Goal: Task Accomplishment & Management: Manage account settings

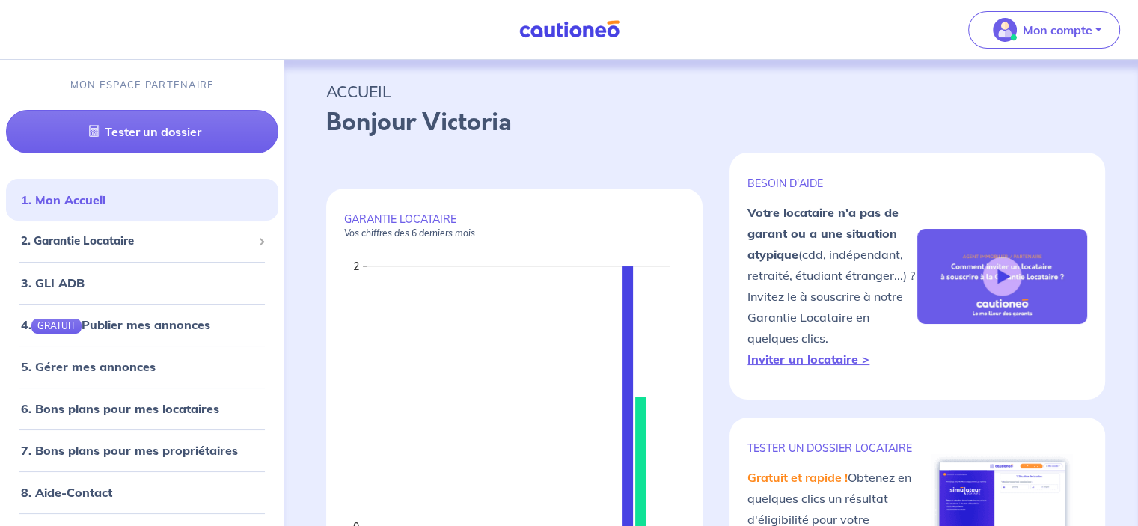
scroll to position [75, 0]
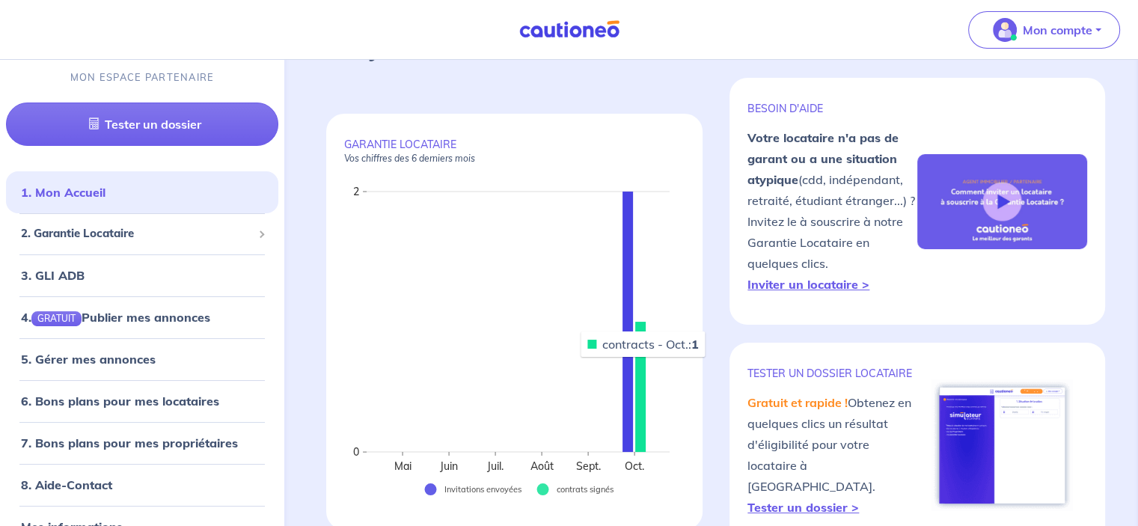
click at [644, 358] on rect at bounding box center [640, 387] width 10 height 130
click at [641, 360] on rect at bounding box center [640, 387] width 10 height 130
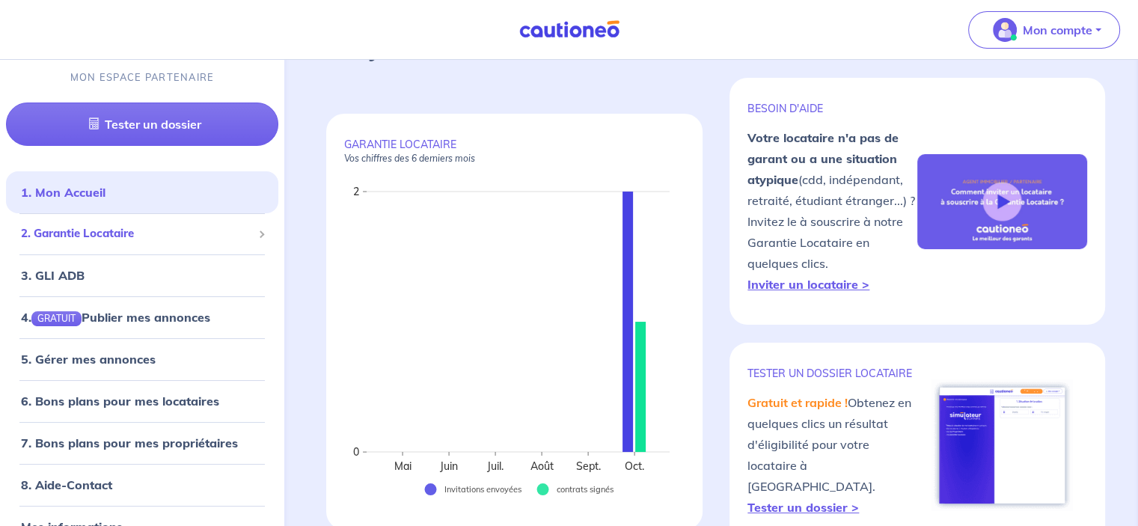
click at [78, 231] on span "2. Garantie Locataire" at bounding box center [136, 233] width 231 height 17
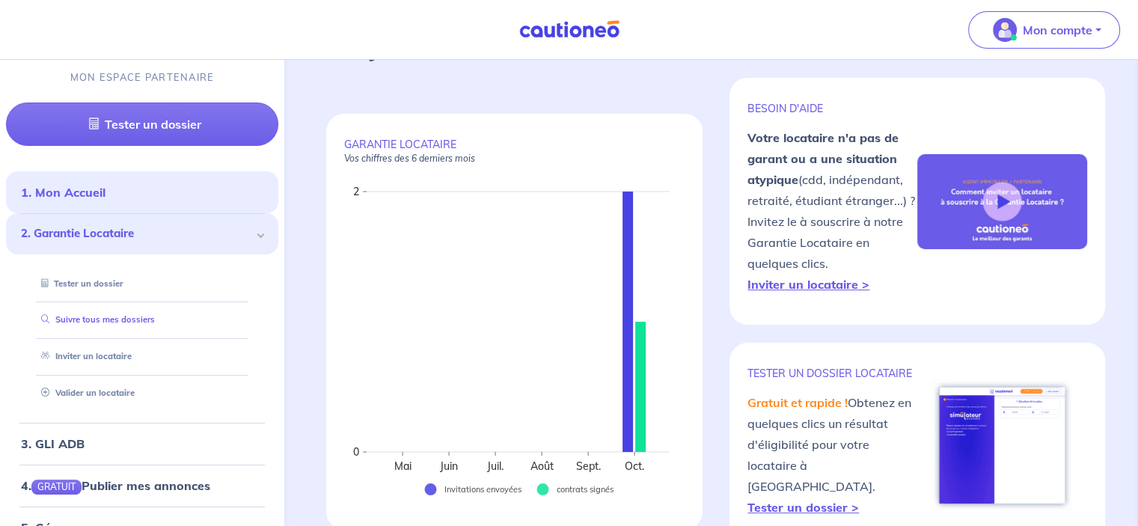
click at [149, 315] on link "Suivre tous mes dossiers" at bounding box center [95, 320] width 120 height 10
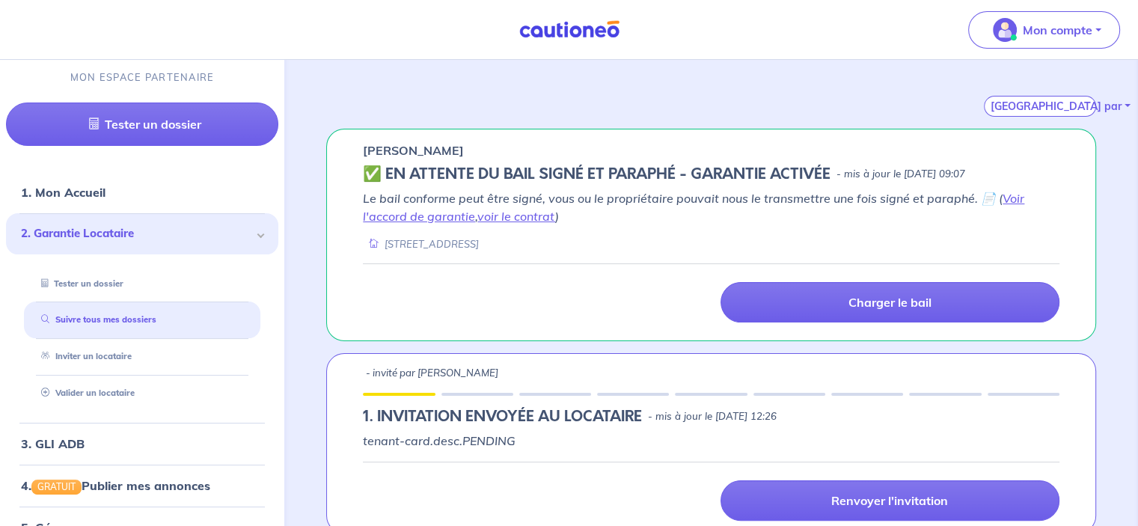
scroll to position [150, 0]
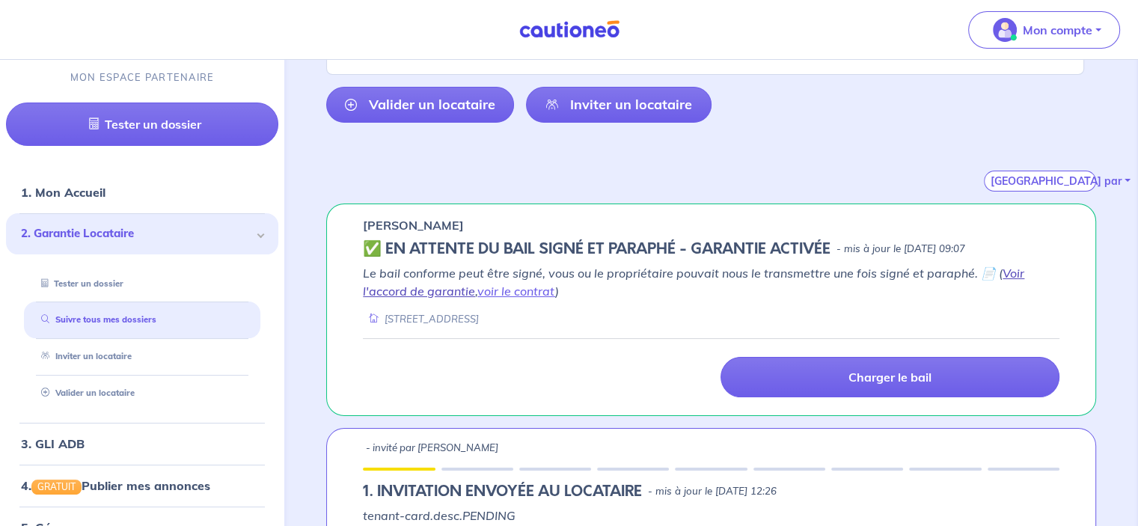
click at [459, 294] on link "Voir l'accord de garantie" at bounding box center [694, 282] width 662 height 33
click at [514, 292] on link "voir le contrat" at bounding box center [516, 291] width 78 height 15
click at [515, 290] on link "voir le contrat" at bounding box center [516, 291] width 78 height 15
click at [494, 292] on link "voir le contrat" at bounding box center [516, 291] width 78 height 15
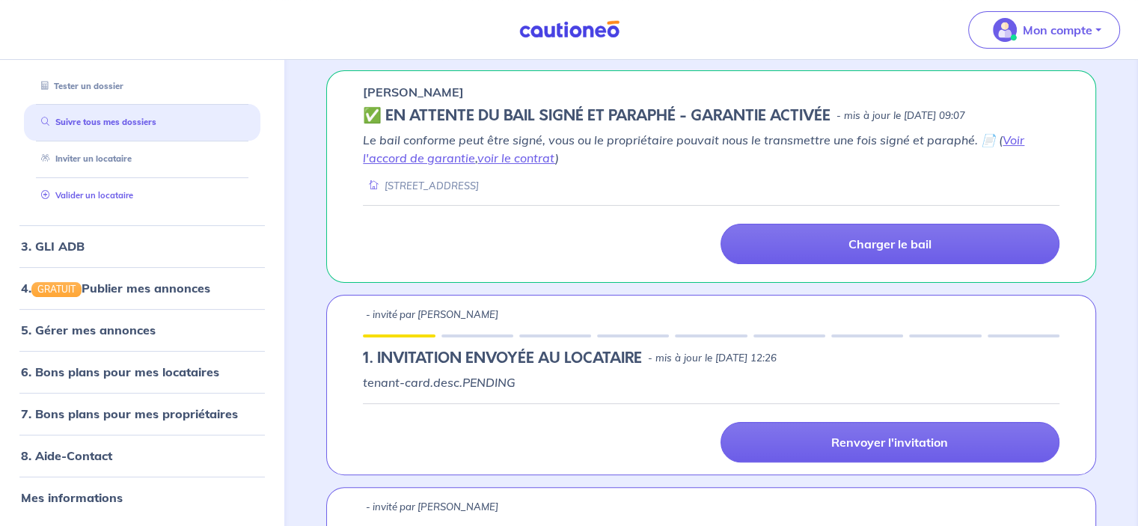
scroll to position [0, 0]
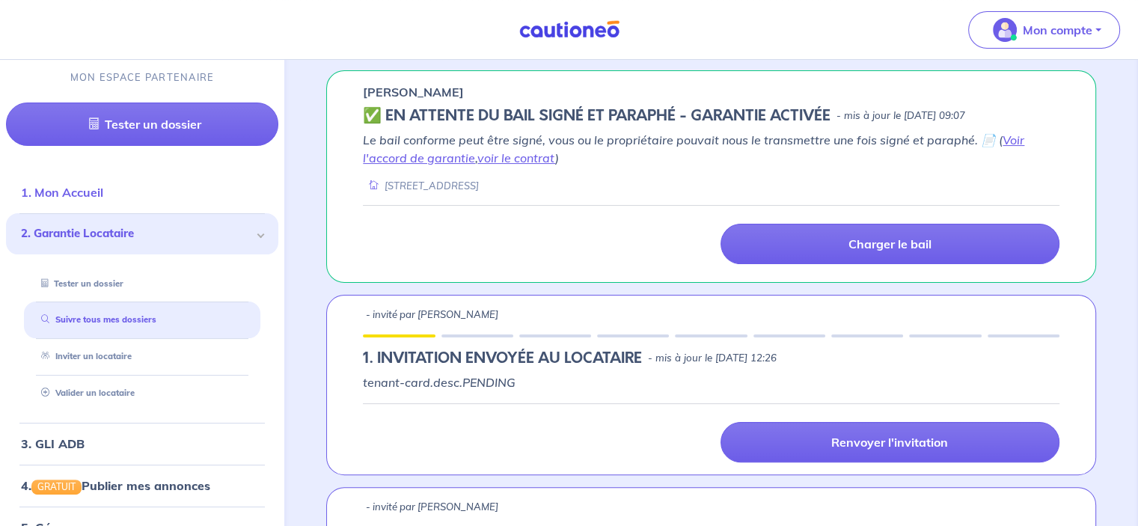
click at [103, 191] on link "1. Mon Accueil" at bounding box center [62, 192] width 82 height 15
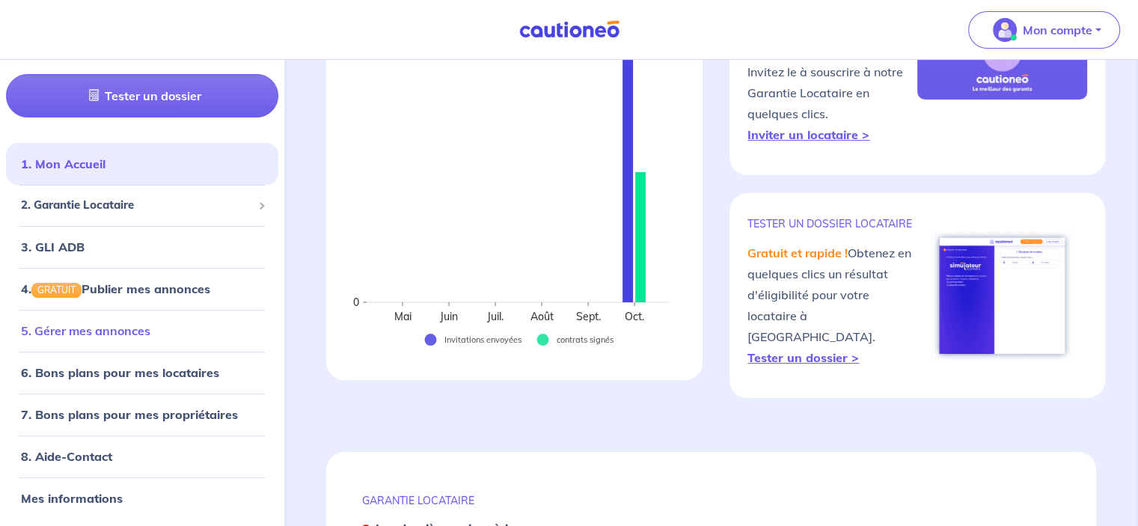
scroll to position [299, 0]
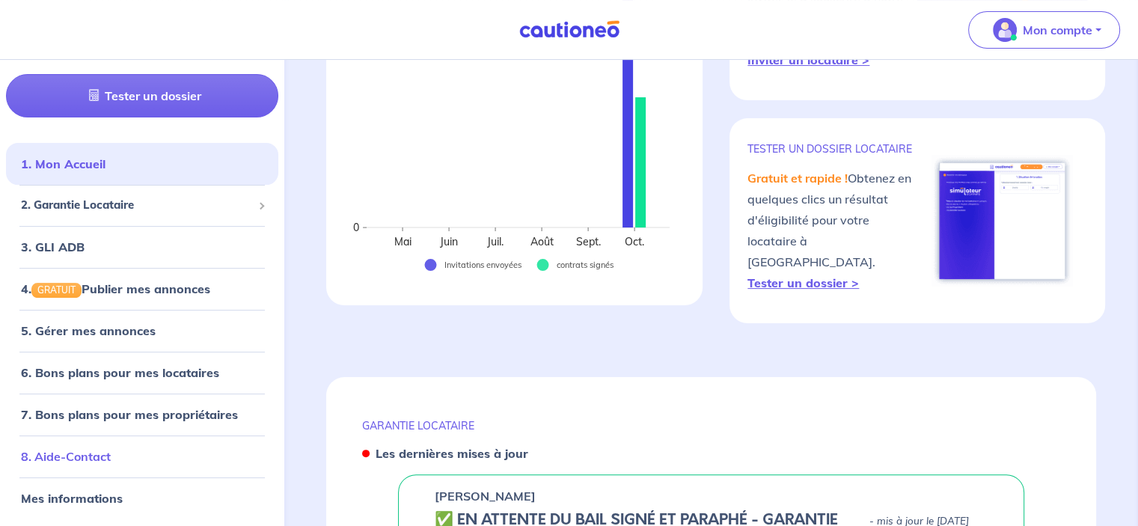
click at [111, 464] on link "8. Aide-Contact" at bounding box center [66, 456] width 90 height 15
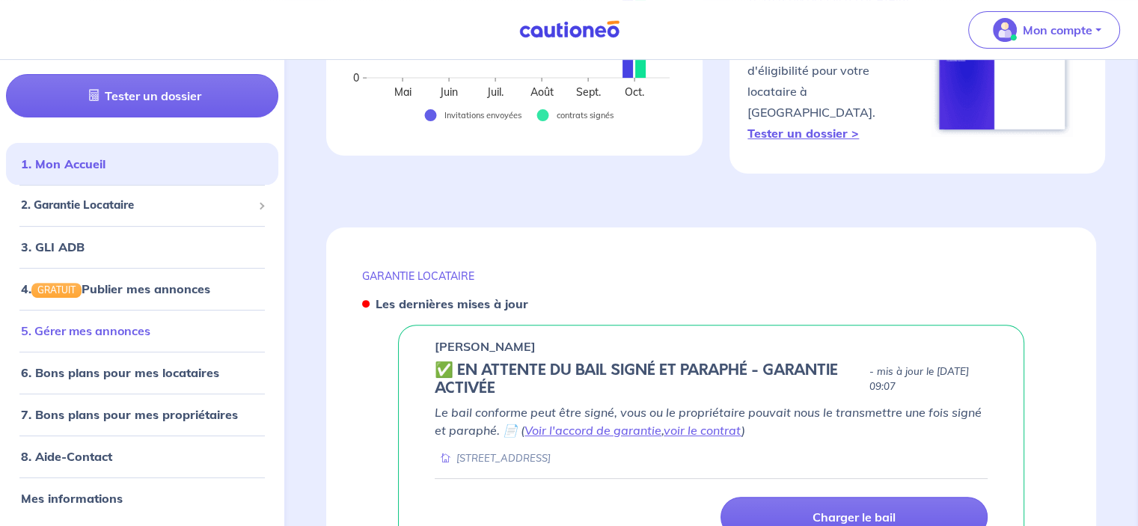
scroll to position [599, 0]
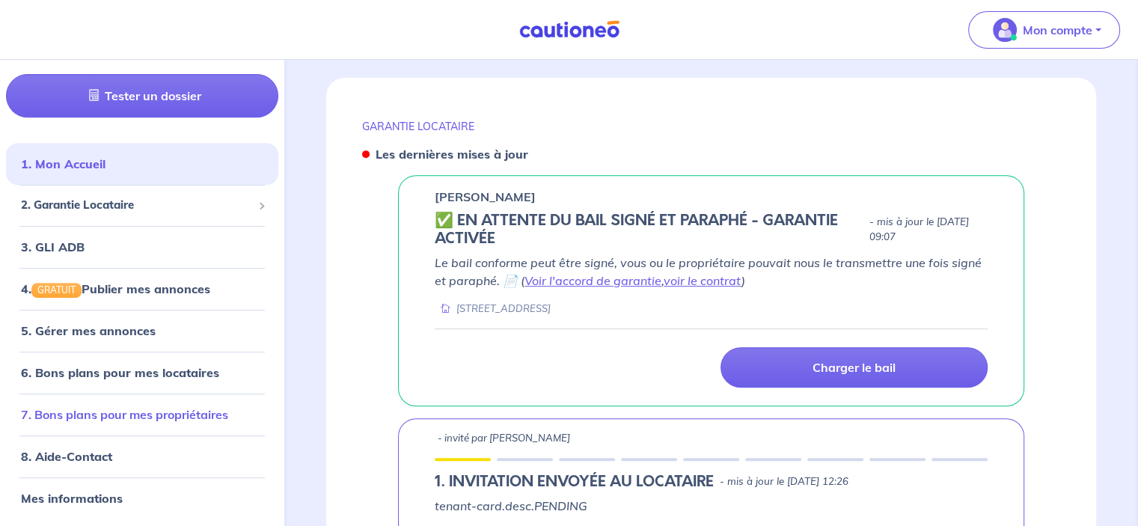
click at [168, 418] on link "7. Bons plans pour mes propriétaires" at bounding box center [124, 414] width 207 height 15
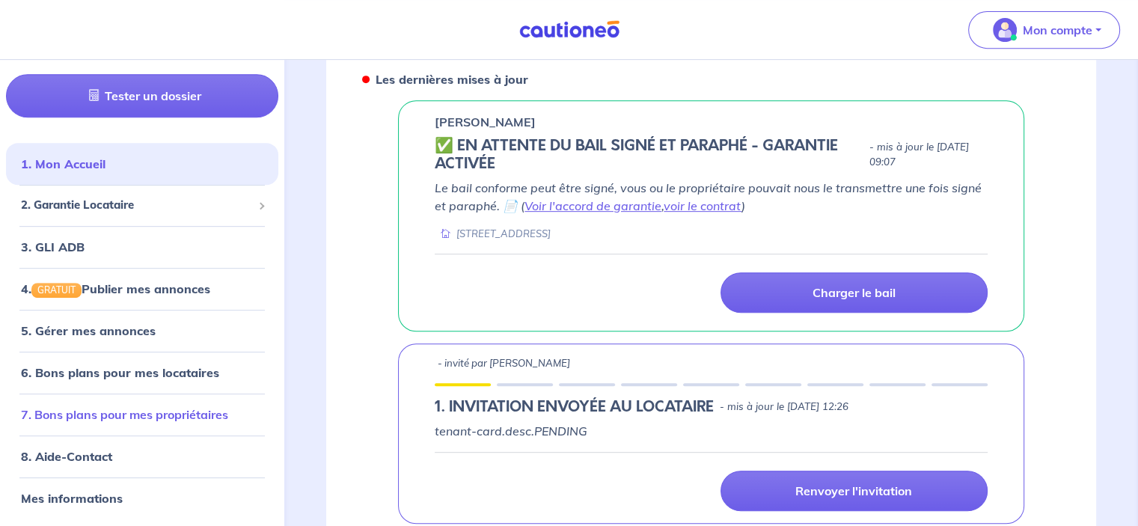
scroll to position [823, 0]
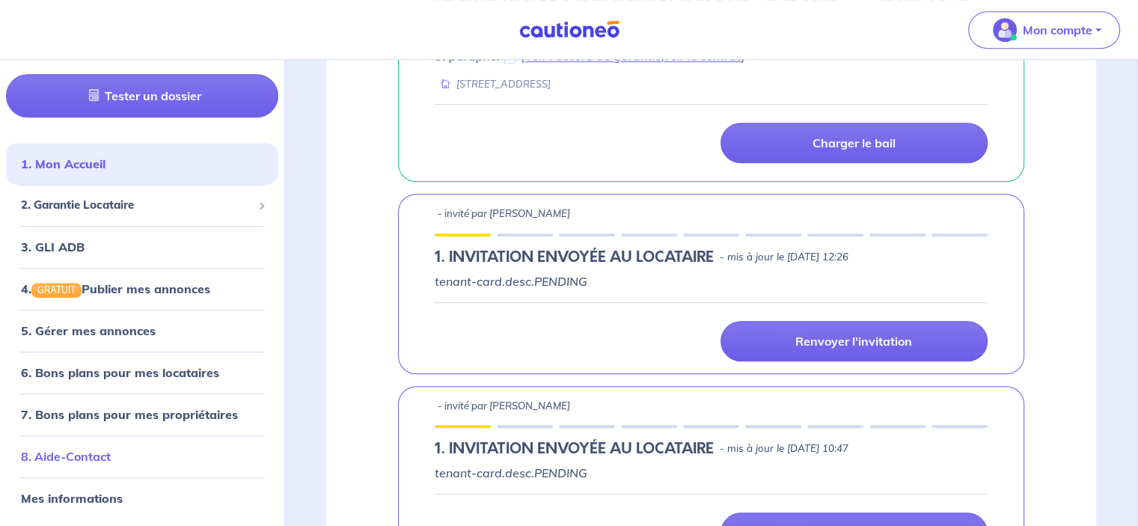
click at [76, 456] on link "8. Aide-Contact" at bounding box center [66, 456] width 90 height 15
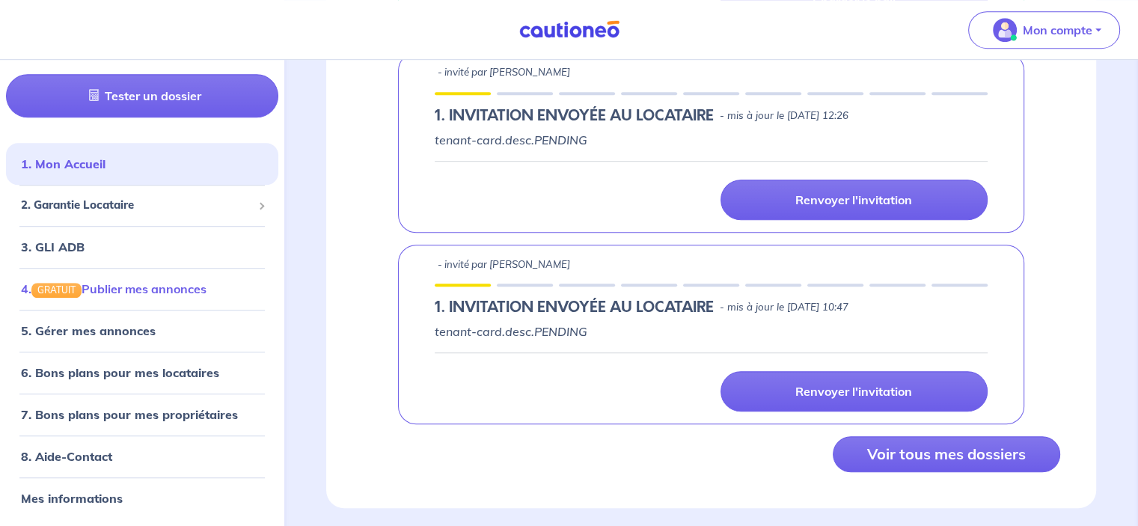
click at [198, 296] on link "4. GRATUIT Publier mes annonces" at bounding box center [114, 288] width 186 height 15
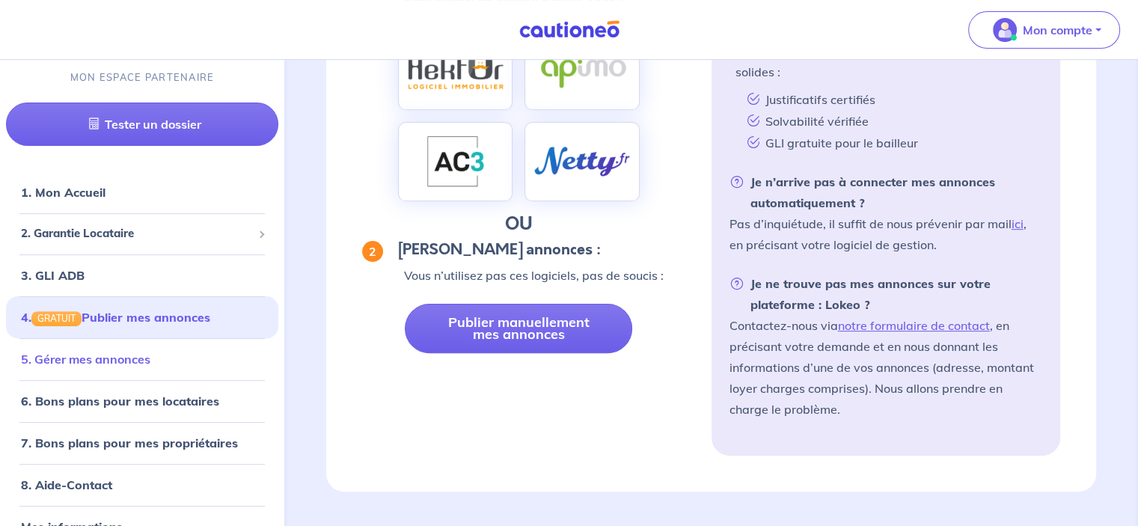
scroll to position [28, 0]
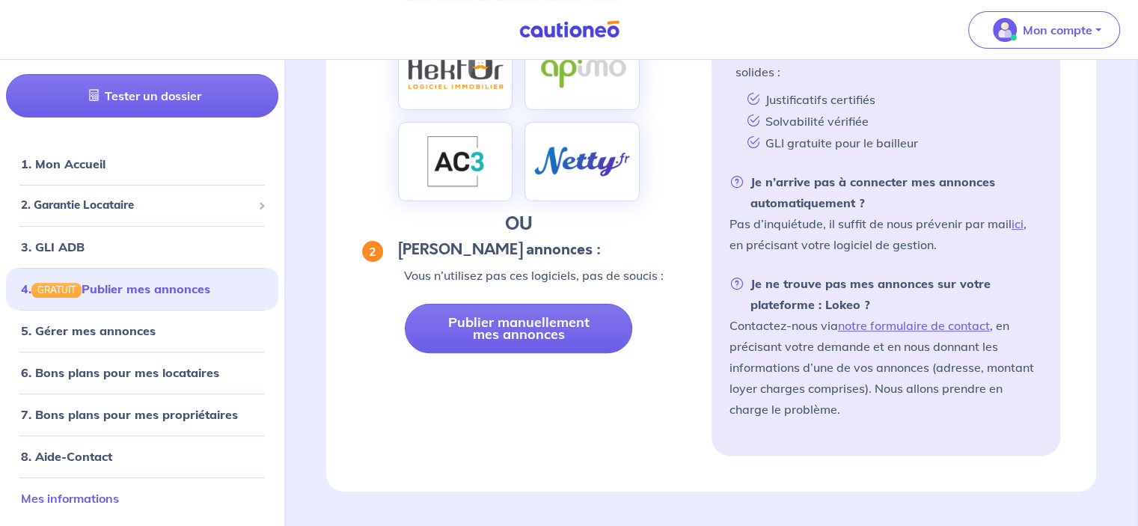
click at [119, 501] on link "Mes informations" at bounding box center [70, 498] width 98 height 15
